Goal: Task Accomplishment & Management: Manage account settings

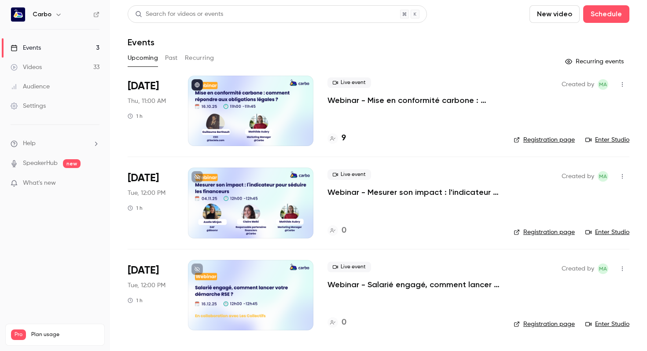
click at [373, 103] on p "Webinar - Mise en conformité carbone : comment répondre aux obligations légales…" at bounding box center [414, 100] width 172 height 11
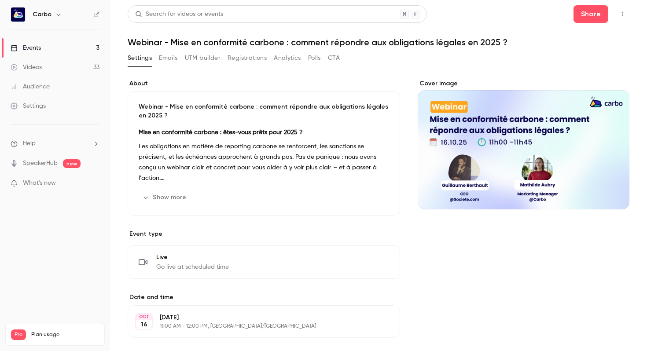
click at [173, 56] on button "Emails" at bounding box center [168, 58] width 18 height 14
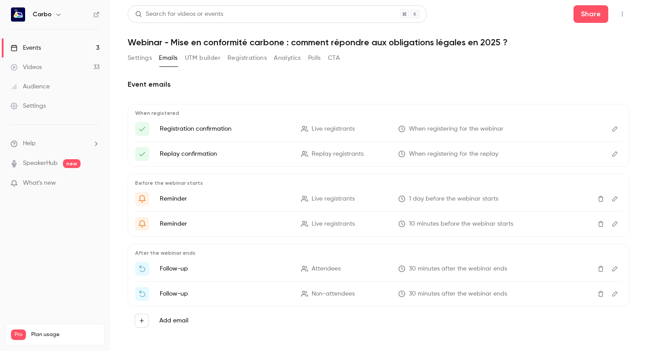
click at [232, 63] on button "Registrations" at bounding box center [247, 58] width 39 height 14
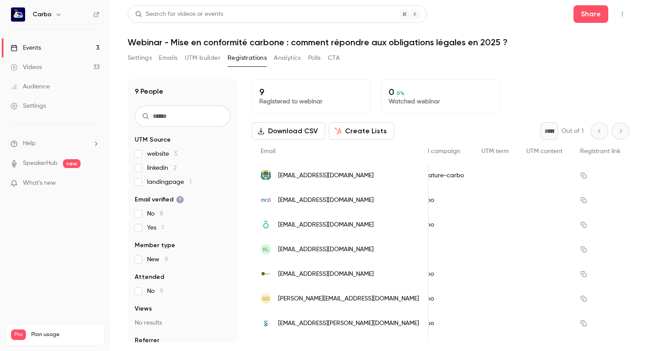
scroll to position [0, 1506]
